Goal: Navigation & Orientation: Find specific page/section

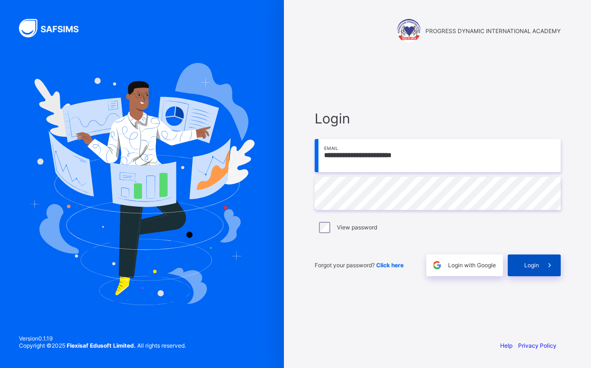
click at [532, 271] on div "Login" at bounding box center [534, 265] width 53 height 22
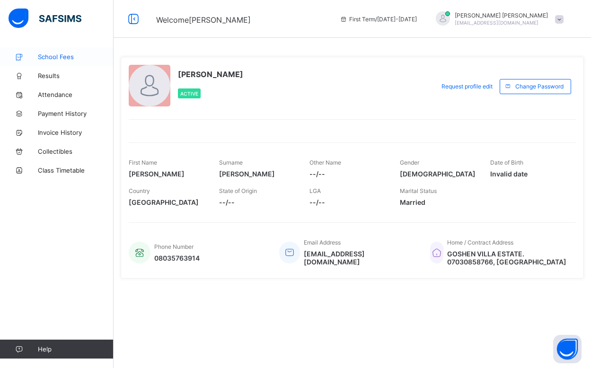
click at [67, 55] on span "School Fees" at bounding box center [76, 57] width 76 height 8
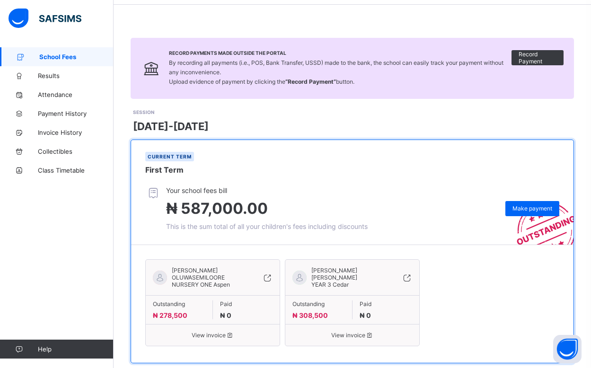
scroll to position [51, 0]
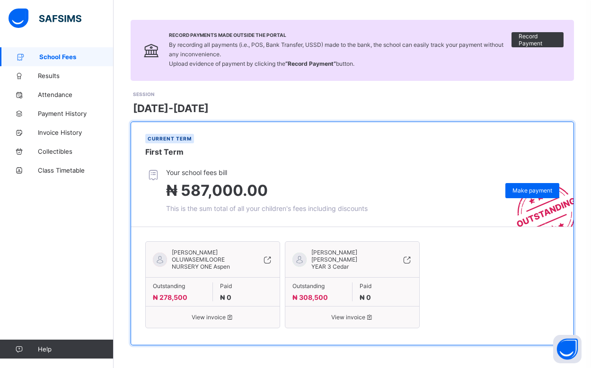
click at [231, 316] on icon at bounding box center [230, 317] width 8 height 7
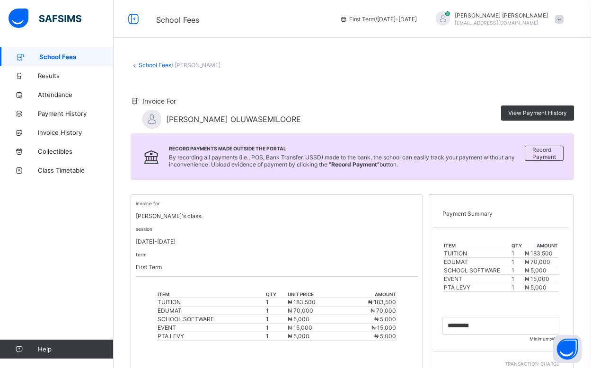
scroll to position [0, 0]
click at [526, 110] on span "View Payment History" at bounding box center [537, 112] width 59 height 7
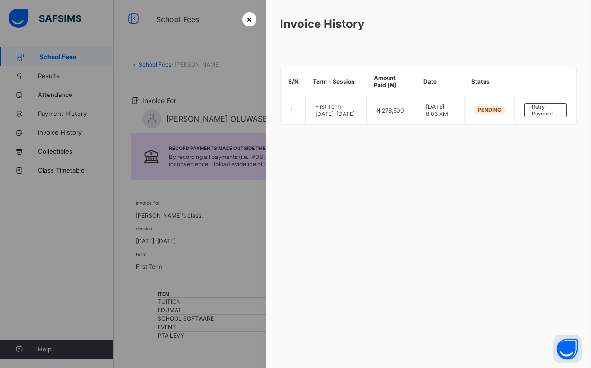
click at [246, 17] on span "×" at bounding box center [249, 19] width 6 height 10
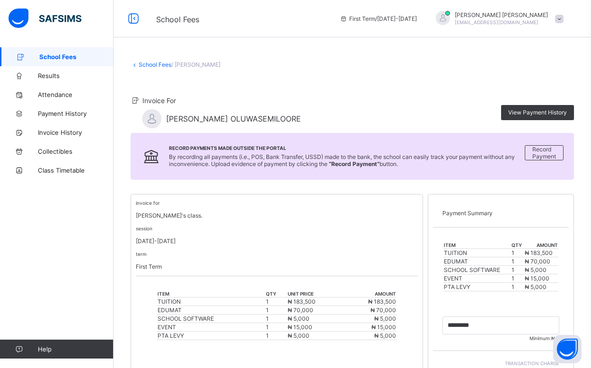
click at [155, 62] on link "School Fees" at bounding box center [155, 64] width 33 height 7
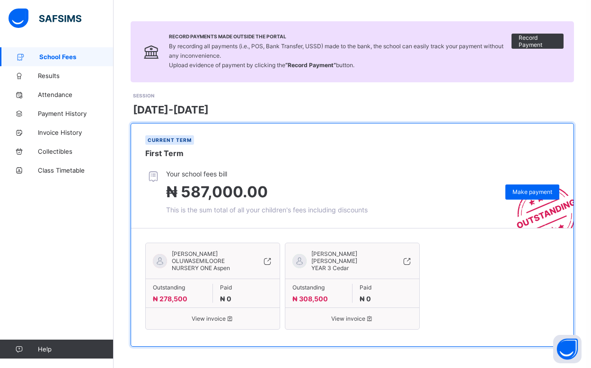
scroll to position [51, 0]
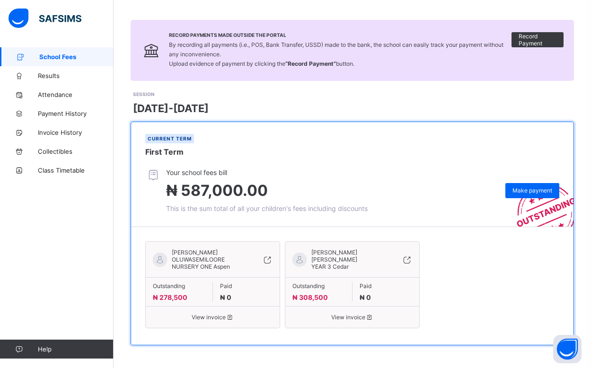
click at [345, 314] on span "View invoice" at bounding box center [352, 317] width 120 height 7
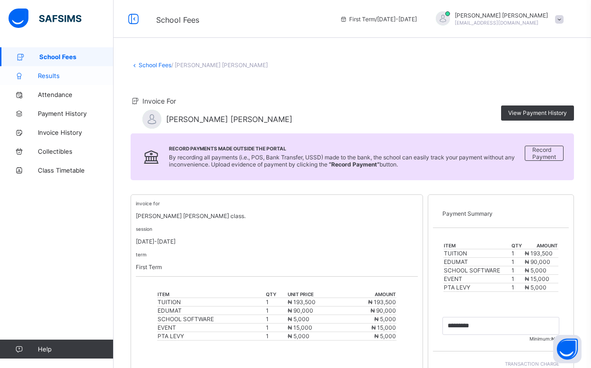
click at [50, 74] on span "Results" at bounding box center [76, 76] width 76 height 8
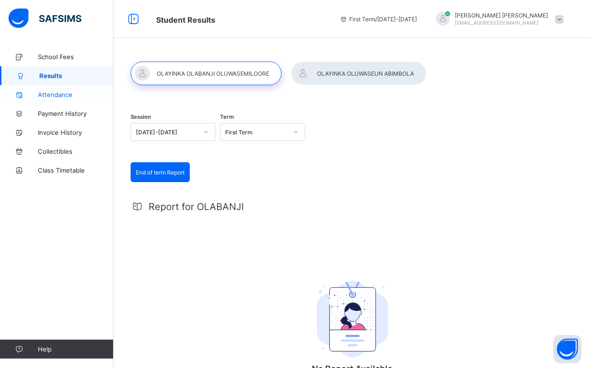
click at [50, 97] on span "Attendance" at bounding box center [76, 95] width 76 height 8
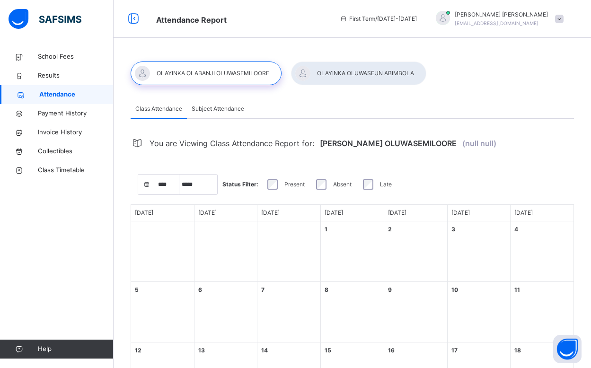
select select "****"
select select "*"
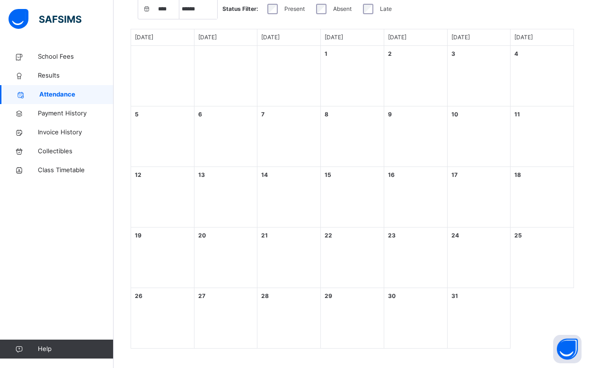
scroll to position [180, 0]
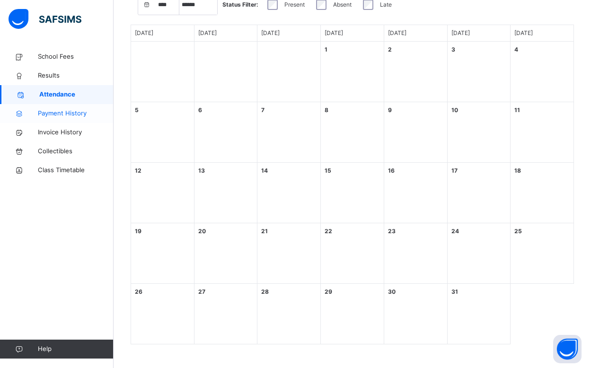
click at [55, 113] on span "Payment History" at bounding box center [76, 113] width 76 height 9
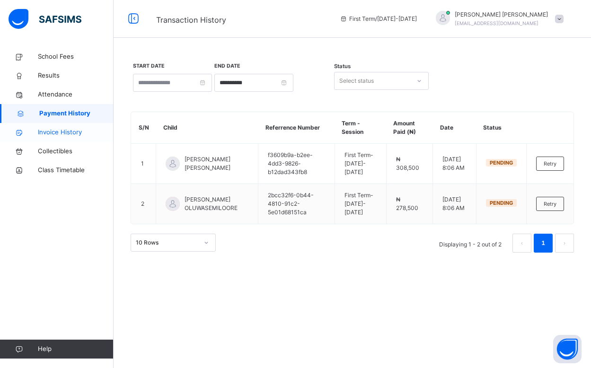
click at [58, 132] on span "Invoice History" at bounding box center [76, 132] width 76 height 9
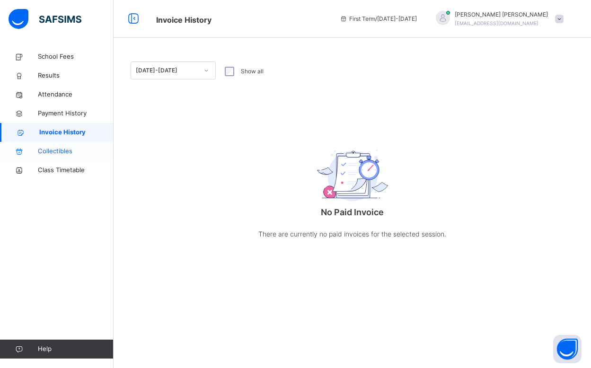
click at [52, 152] on span "Collectibles" at bounding box center [76, 151] width 76 height 9
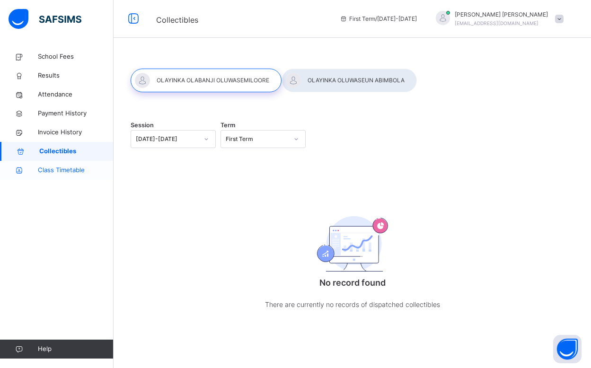
click at [67, 170] on span "Class Timetable" at bounding box center [76, 170] width 76 height 9
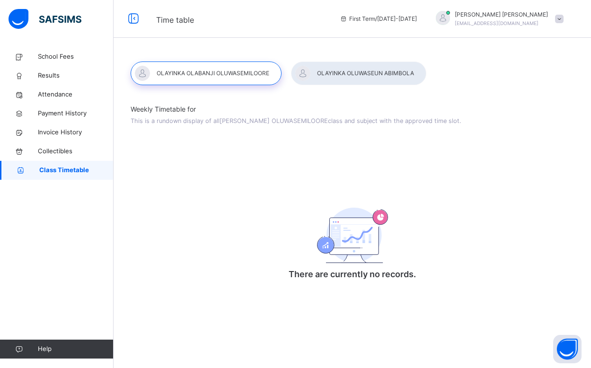
click at [381, 70] on div at bounding box center [358, 73] width 135 height 24
